Goal: Find specific page/section: Find specific page/section

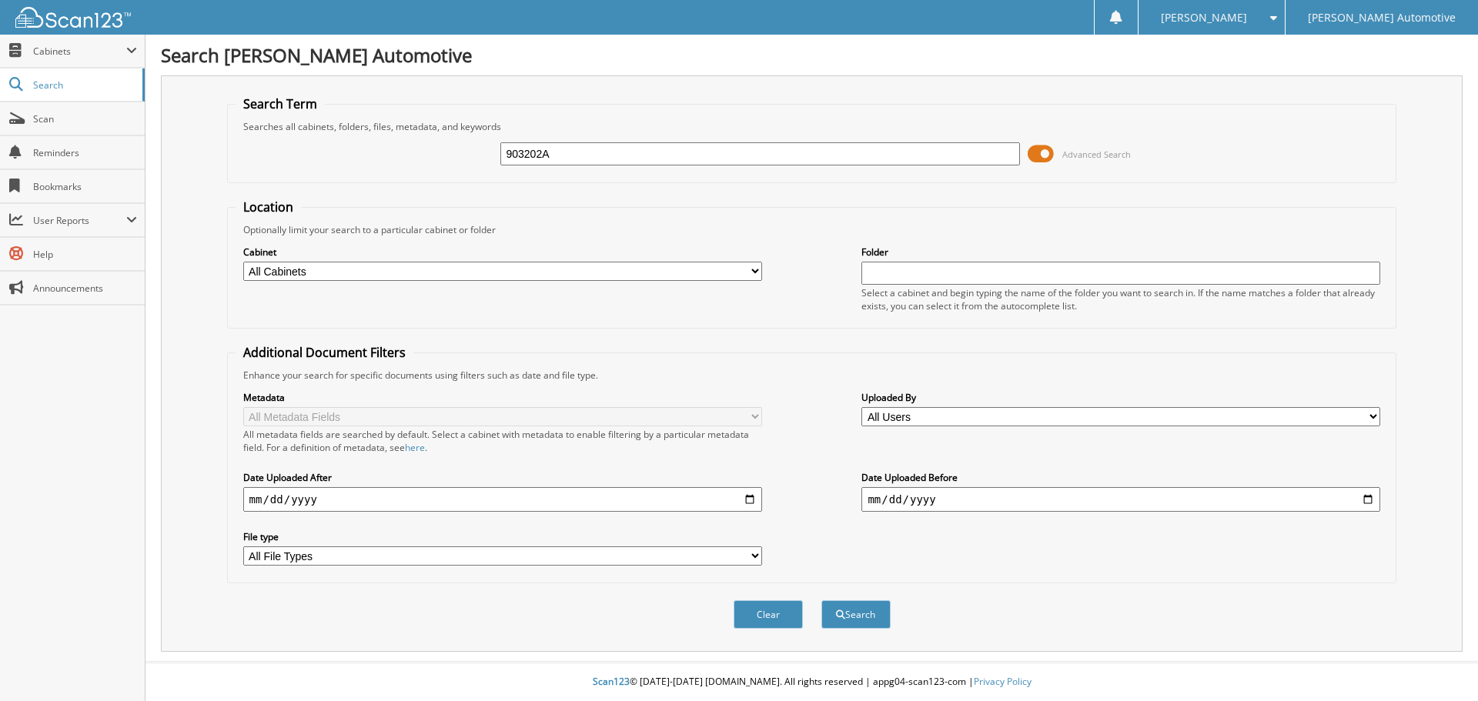
type input "903202A"
click at [821, 600] on button "Search" at bounding box center [855, 614] width 69 height 28
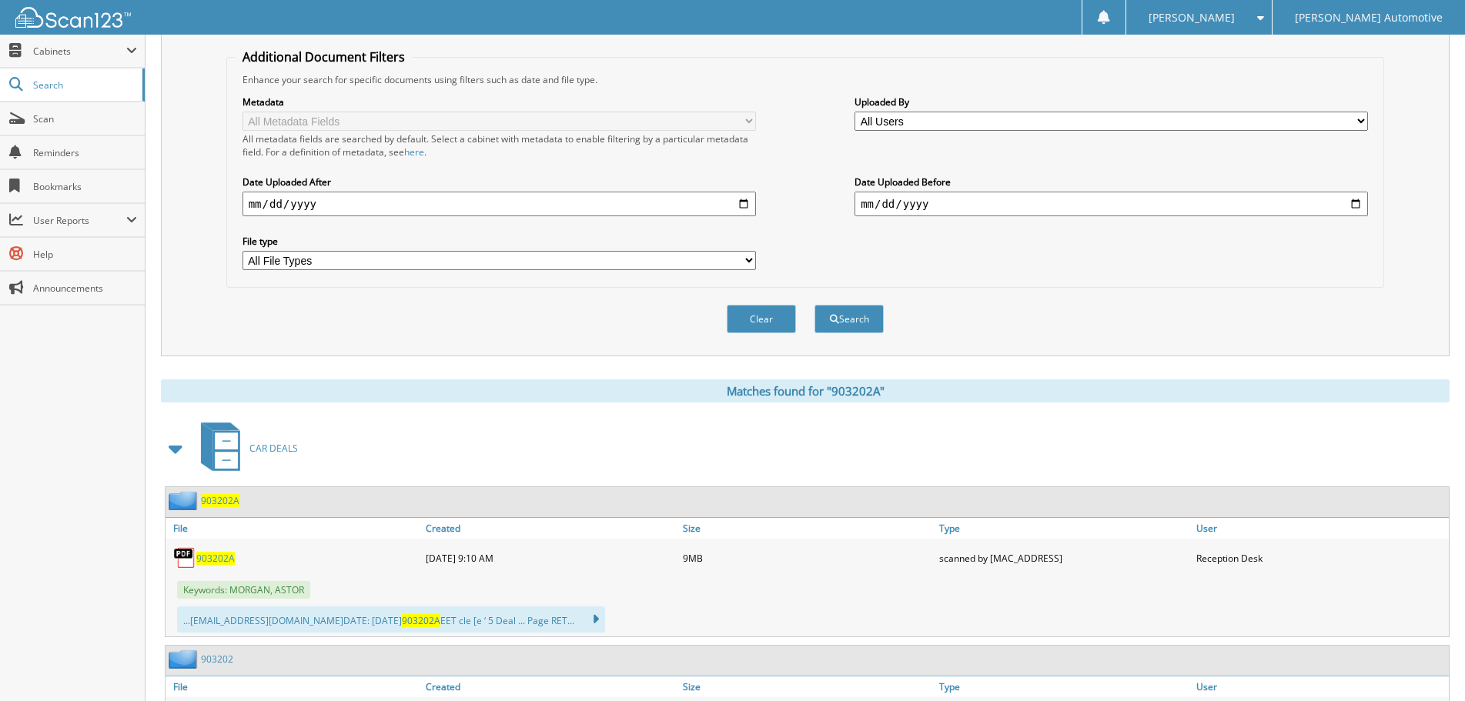
scroll to position [308, 0]
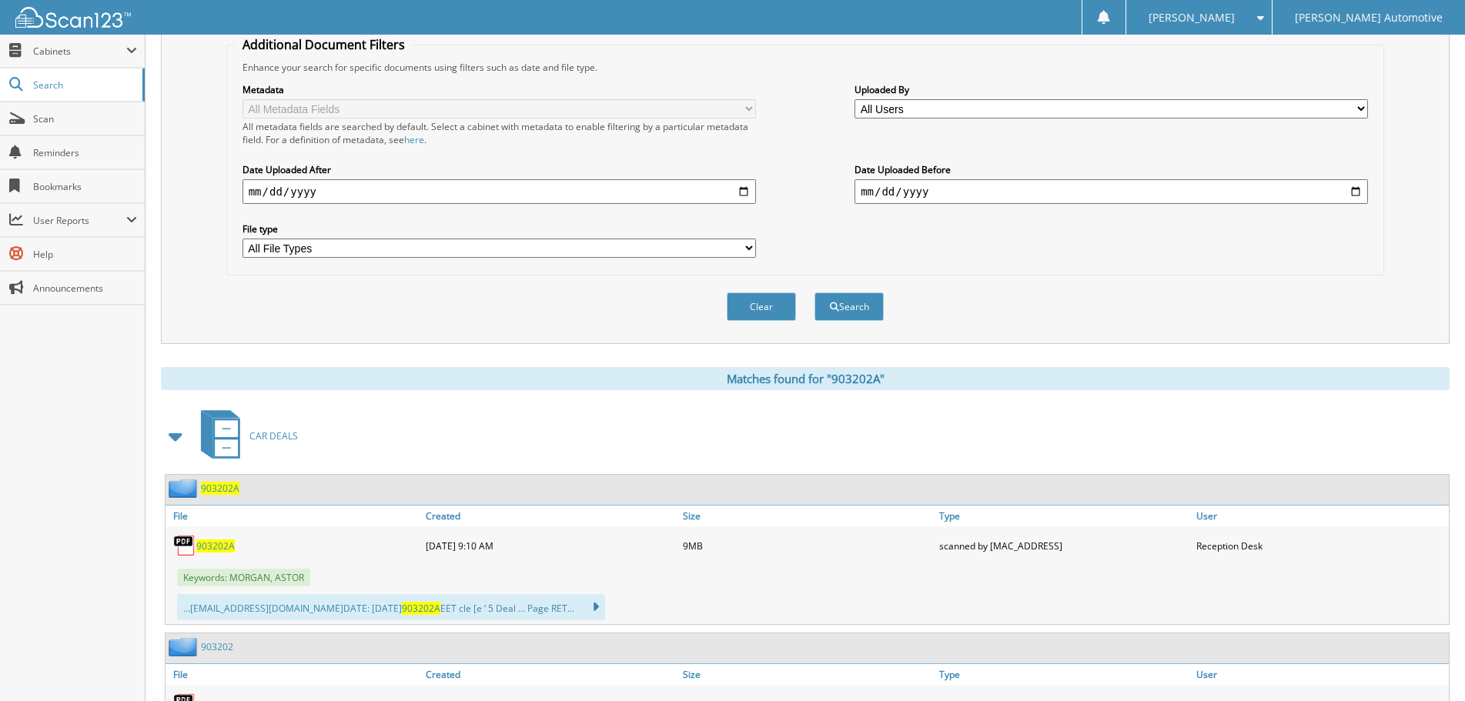
click at [219, 494] on span "903202A" at bounding box center [220, 488] width 38 height 13
